Goal: Use online tool/utility: Utilize a website feature to perform a specific function

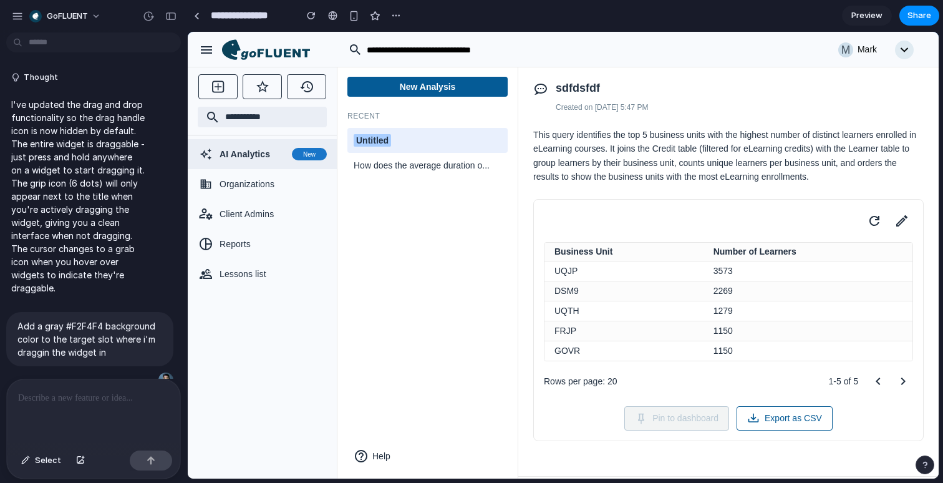
scroll to position [3815, 0]
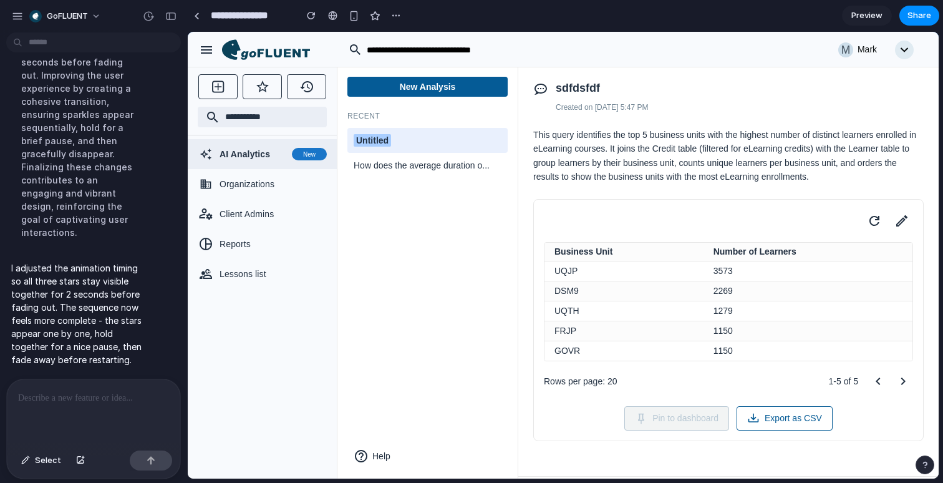
click at [897, 249] on div "Business Unit Number of Learners UQJP 3573 DSM9 2269 UQTH 1279 FRJP 1150 GOVR 1…" at bounding box center [728, 320] width 390 height 243
click at [902, 226] on icon at bounding box center [901, 220] width 11 height 11
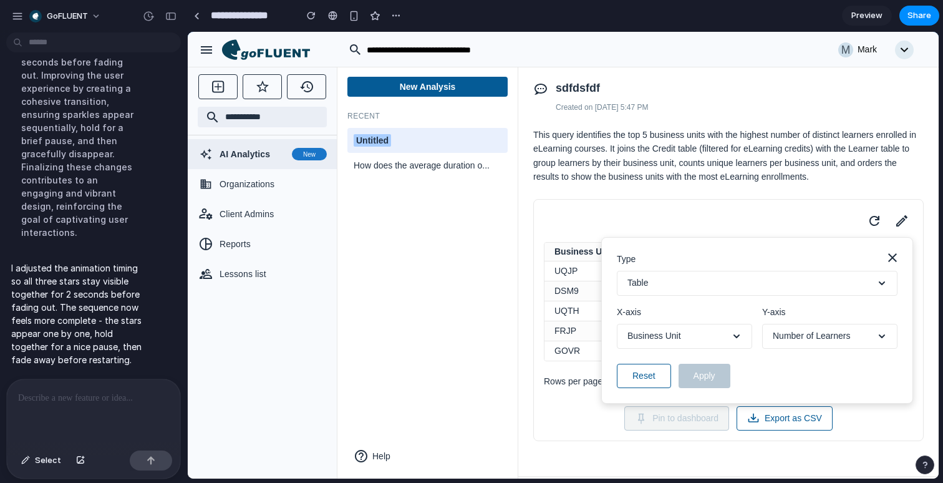
click at [787, 296] on button "Table" at bounding box center [757, 283] width 281 height 25
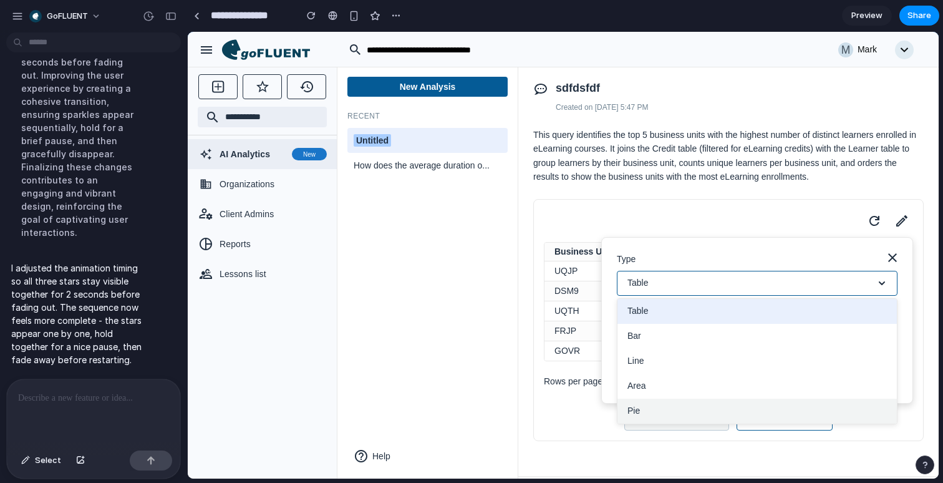
click at [640, 423] on button "Pie" at bounding box center [756, 410] width 279 height 25
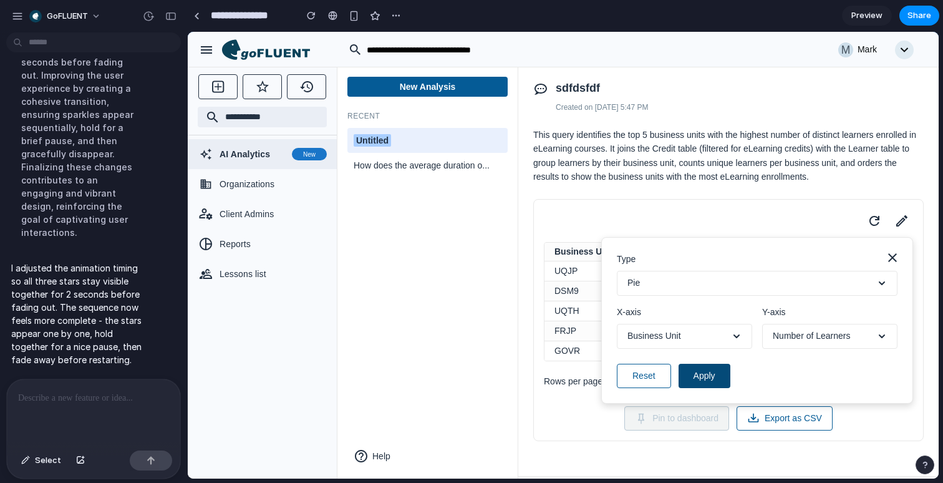
click at [693, 388] on button "Apply" at bounding box center [704, 376] width 52 height 24
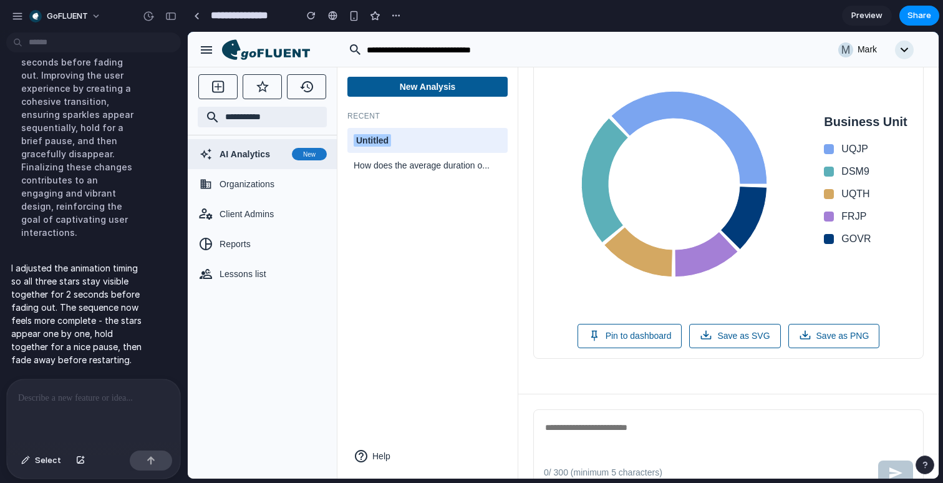
scroll to position [0, 0]
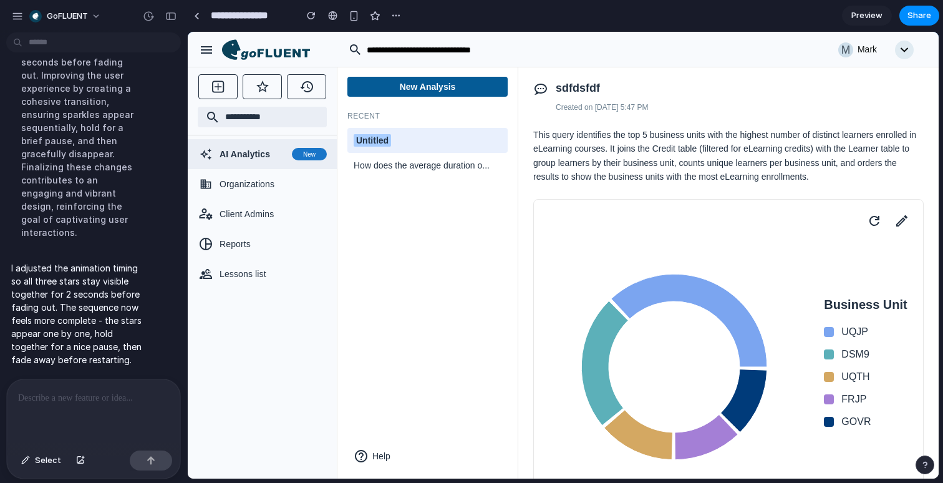
click at [202, 49] on icon "button" at bounding box center [206, 49] width 11 height 7
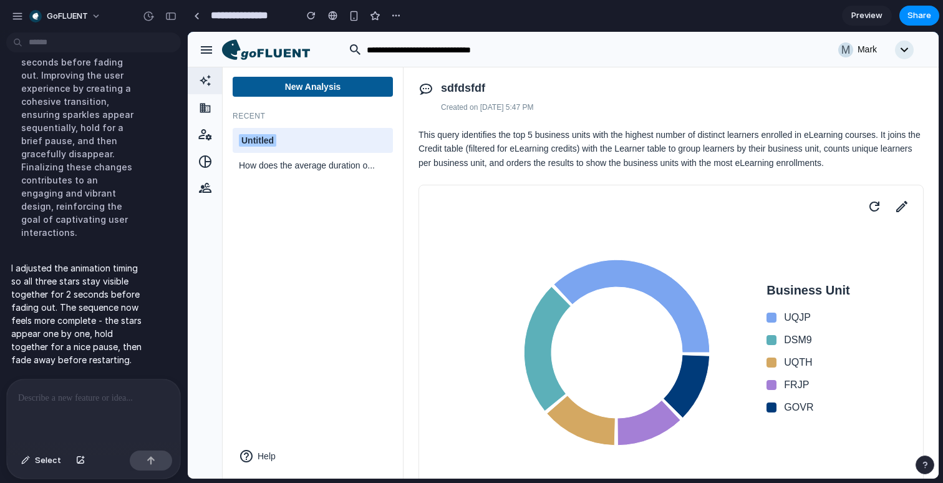
click at [202, 49] on icon "button" at bounding box center [206, 49] width 11 height 7
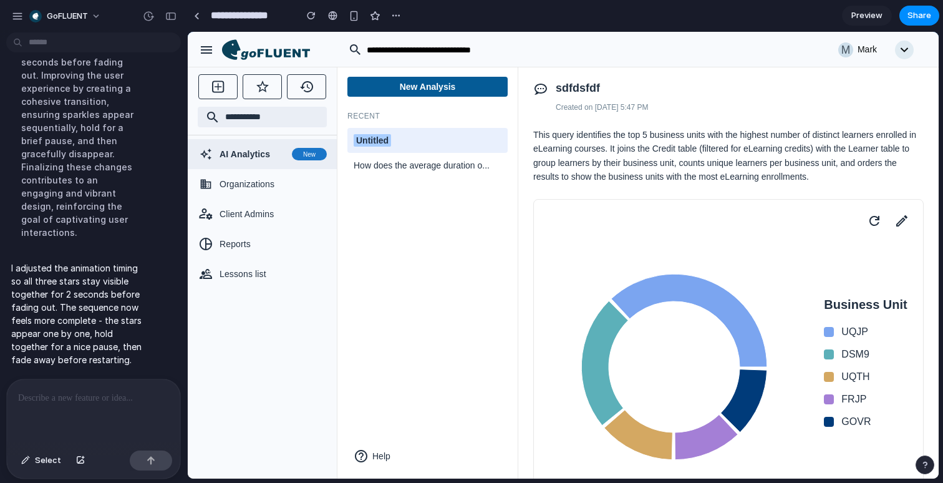
click at [202, 49] on icon "button" at bounding box center [206, 49] width 11 height 7
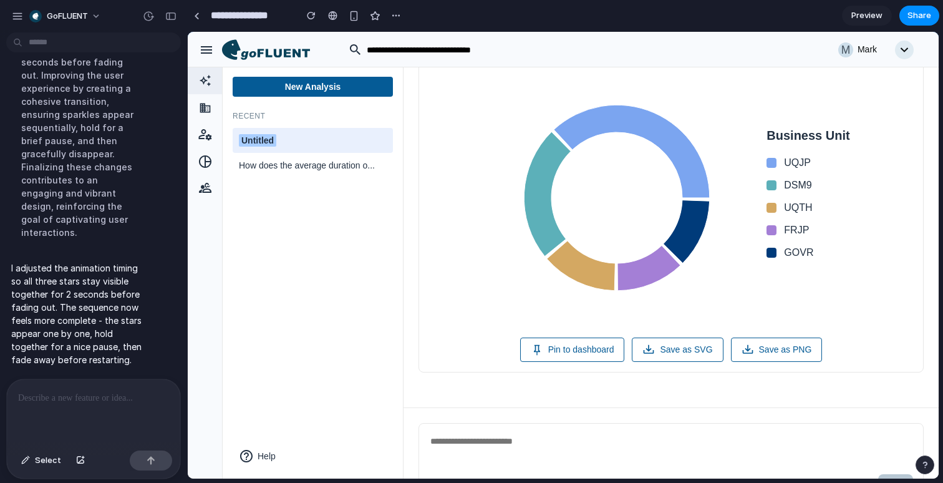
scroll to position [215, 0]
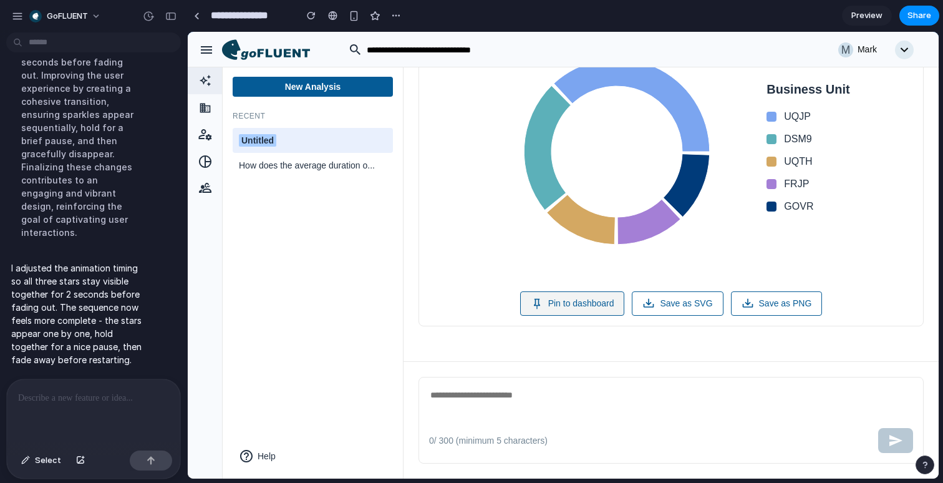
click at [579, 314] on button "Pin to dashboard" at bounding box center [572, 303] width 105 height 24
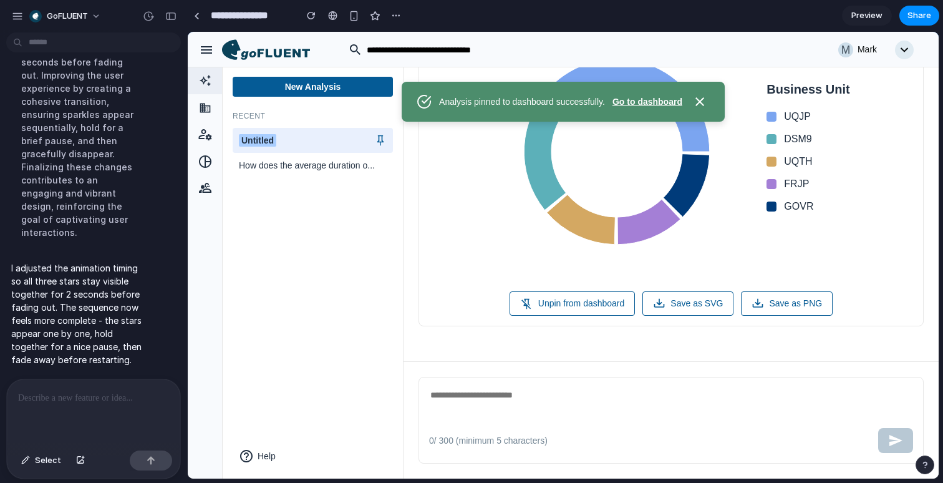
click at [665, 108] on div "Analysis pinned to dashboard successfully. Go to dashboard" at bounding box center [563, 102] width 323 height 40
click at [667, 104] on button "Go to dashboard" at bounding box center [647, 101] width 70 height 13
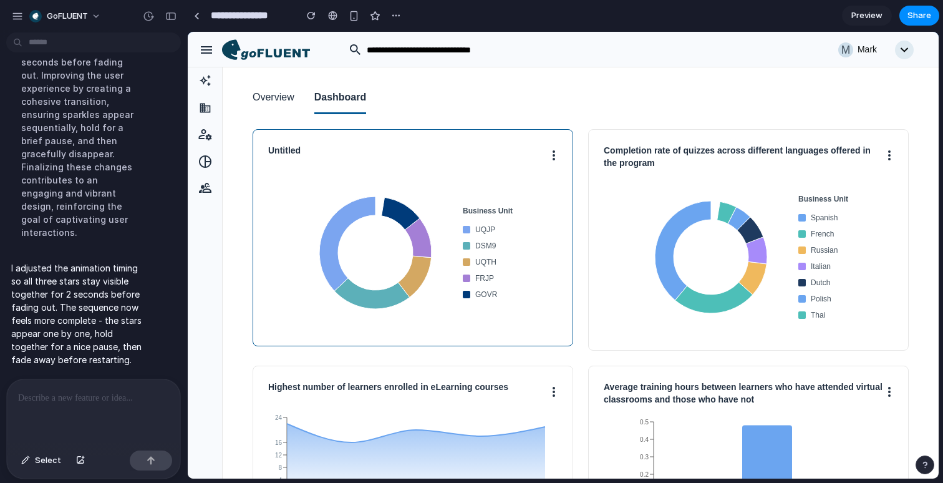
click at [556, 160] on button at bounding box center [553, 155] width 7 height 20
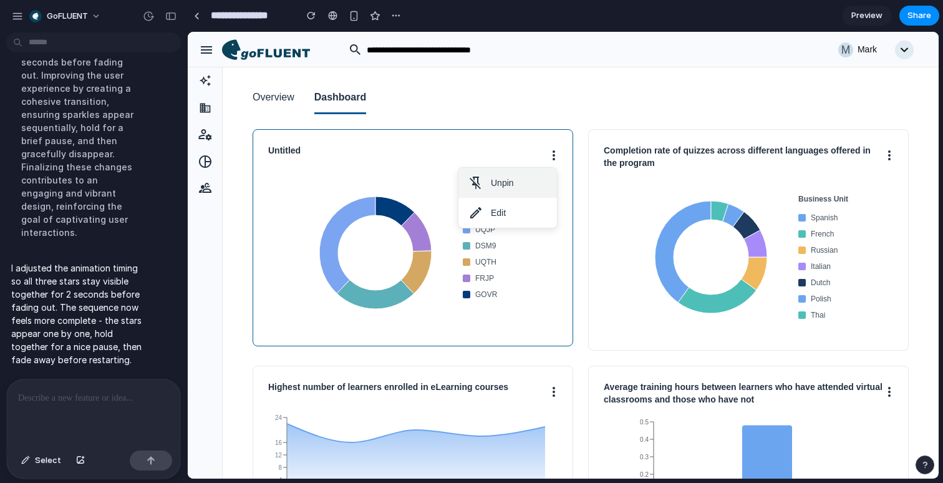
click at [524, 187] on button "Unpin" at bounding box center [507, 183] width 99 height 30
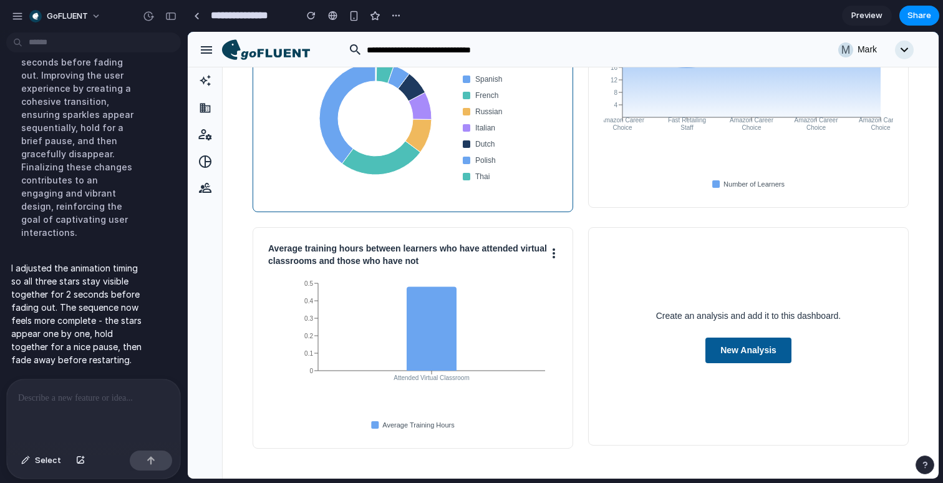
scroll to position [0, 0]
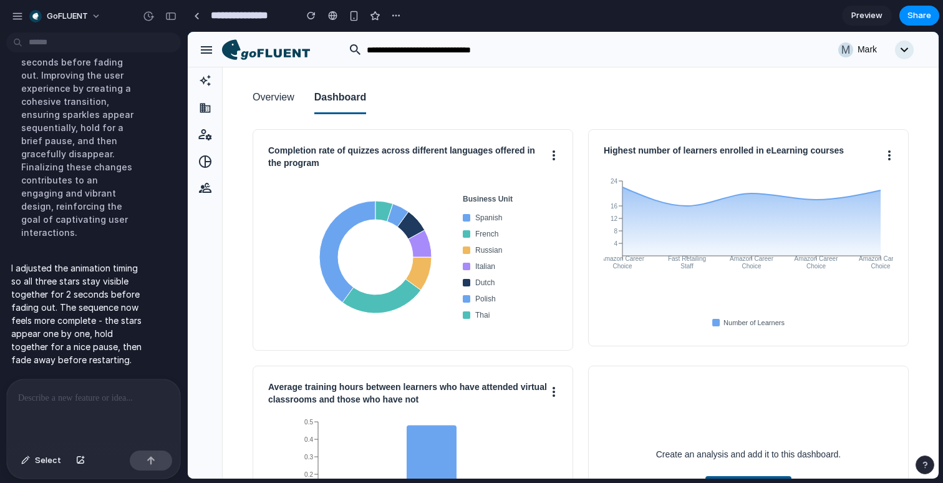
click at [275, 107] on button "Overview" at bounding box center [274, 98] width 42 height 32
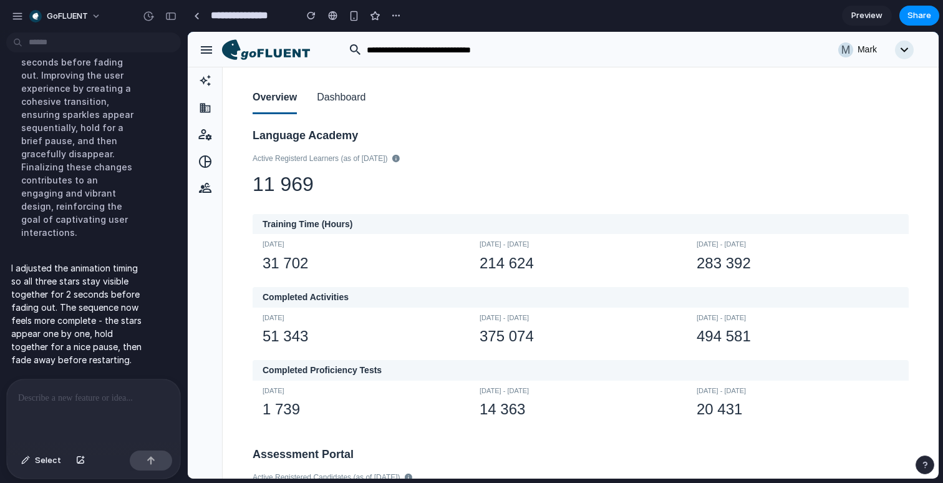
click at [195, 50] on button "button" at bounding box center [206, 49] width 25 height 25
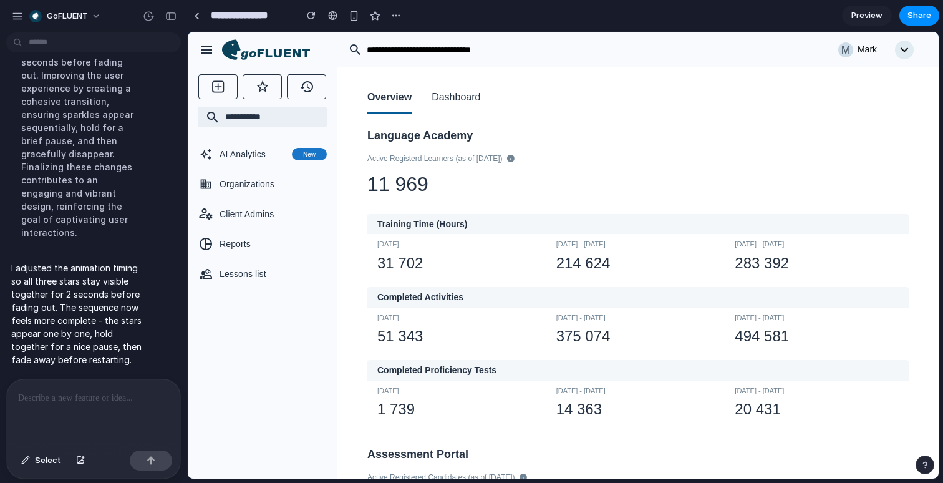
click at [466, 103] on button "Dashboard" at bounding box center [456, 98] width 49 height 32
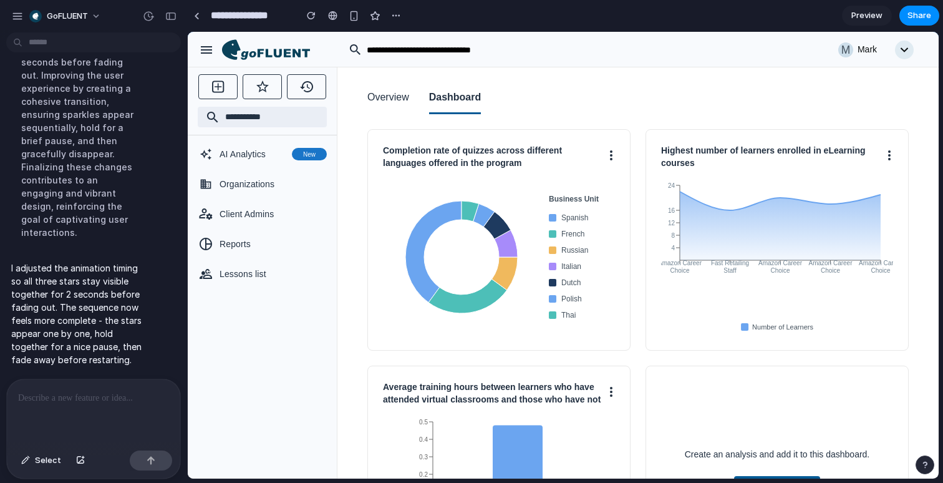
click at [373, 100] on button "Overview" at bounding box center [388, 98] width 42 height 32
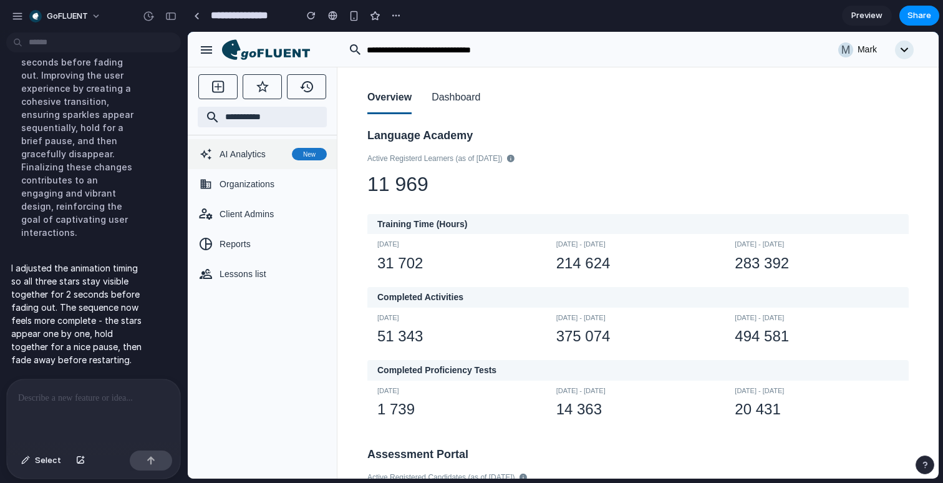
click at [258, 156] on span "AI Analytics" at bounding box center [253, 154] width 67 height 12
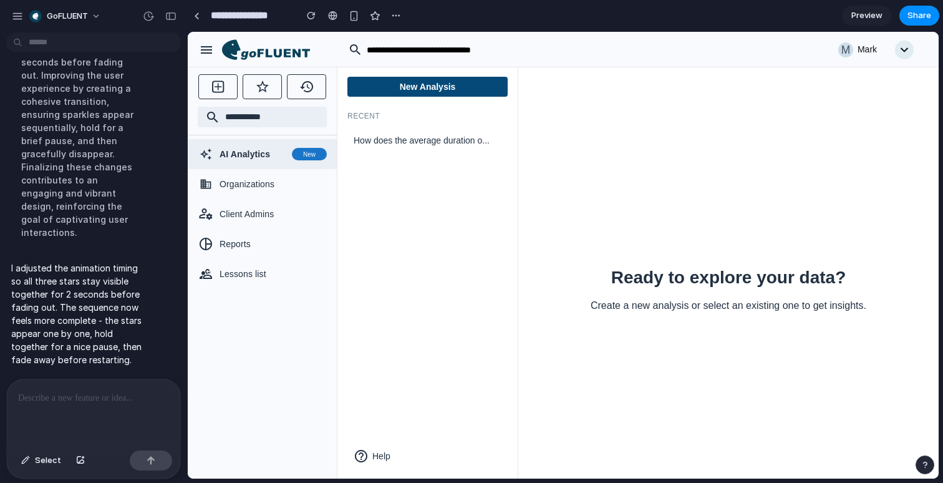
click at [467, 89] on button "New Analysis" at bounding box center [427, 87] width 160 height 20
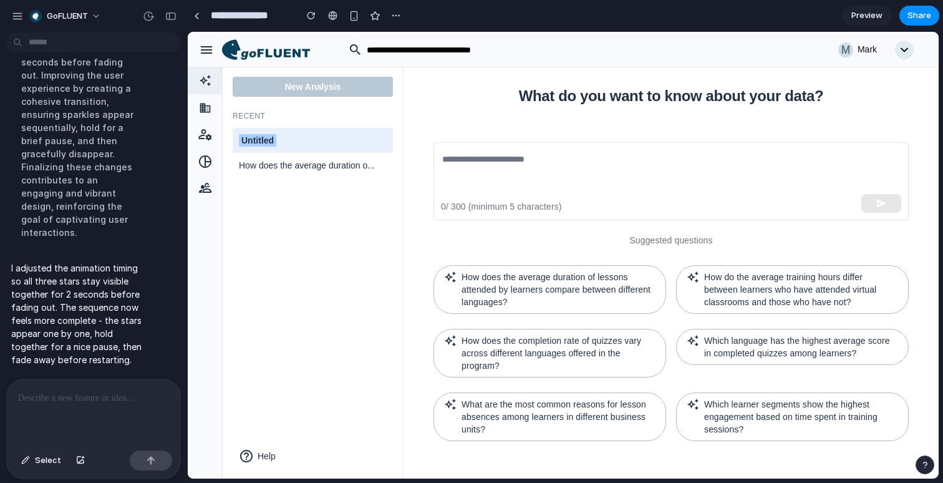
click at [519, 218] on div "What do you want to know about your data? ​ 0 / 300 (minimum 5 characters) Sugg…" at bounding box center [670, 273] width 505 height 366
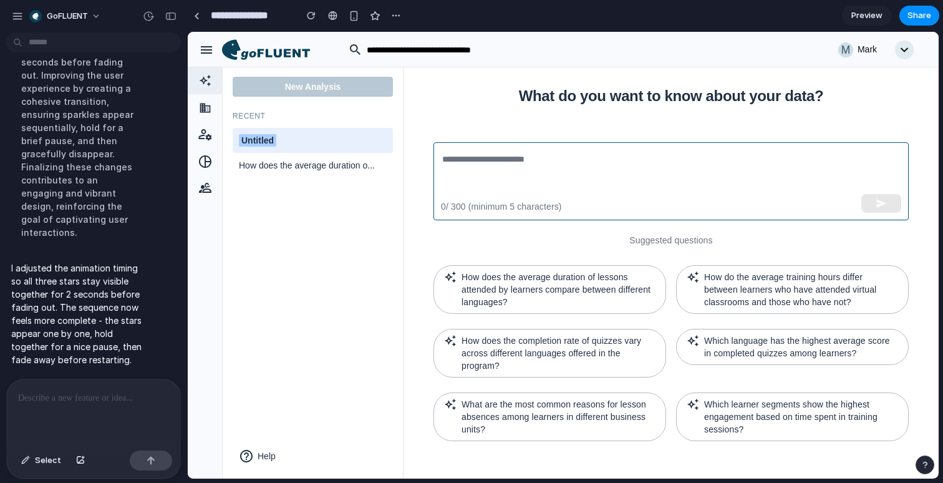
click at [529, 176] on textarea at bounding box center [671, 180] width 458 height 57
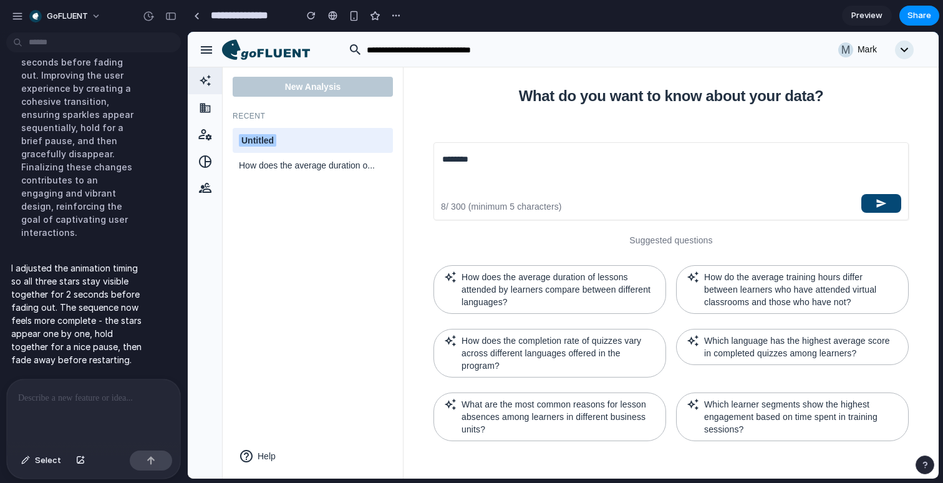
type textarea "********"
click at [877, 199] on icon "button" at bounding box center [882, 203] width 10 height 9
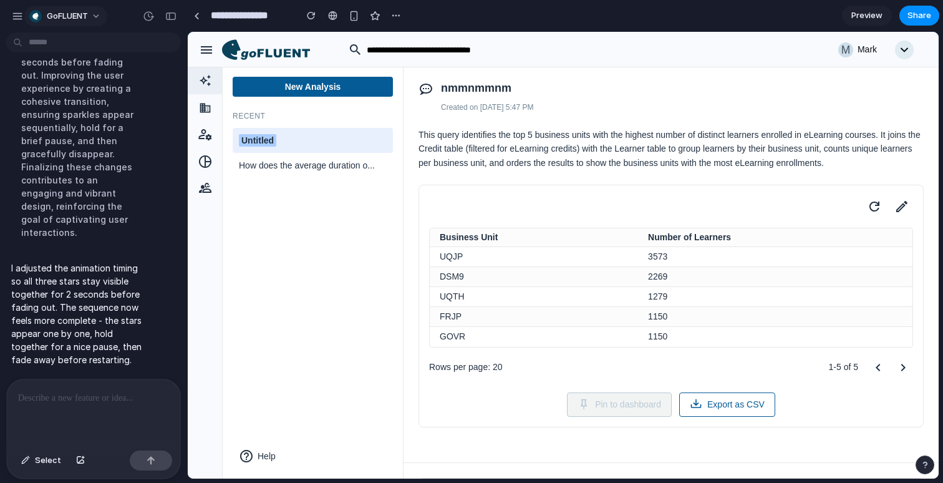
click at [93, 11] on button "goFLUENT" at bounding box center [65, 16] width 83 height 20
click at [81, 100] on li "Sign out" at bounding box center [79, 104] width 104 height 20
